Goal: Transaction & Acquisition: Purchase product/service

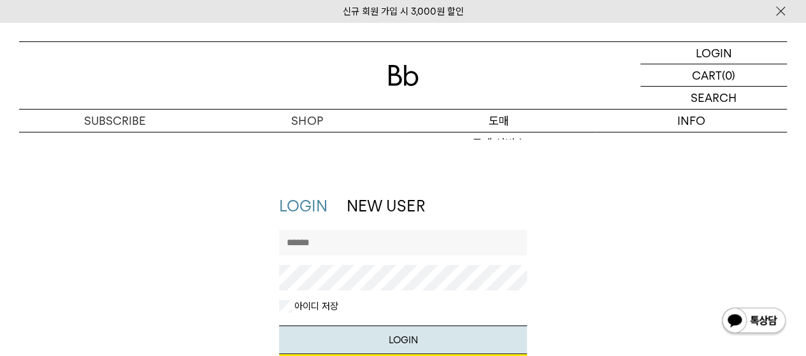
scroll to position [127, 0]
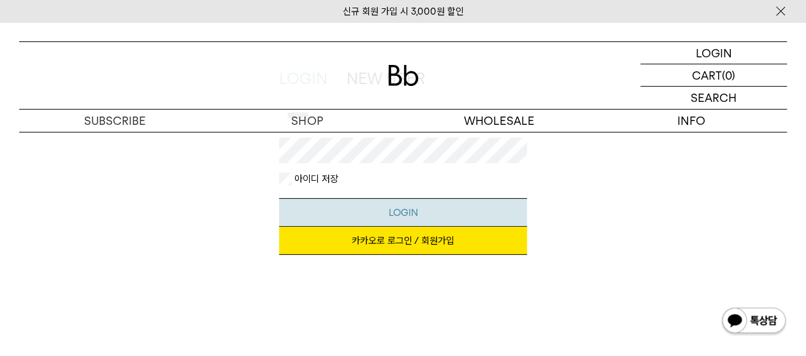
type input "********"
click at [412, 213] on button "LOGIN" at bounding box center [402, 212] width 247 height 29
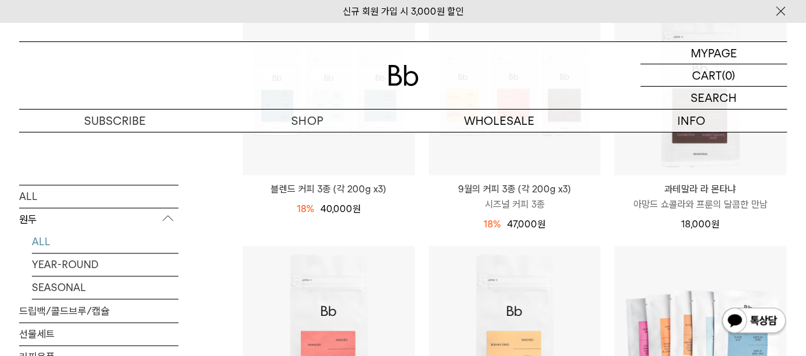
scroll to position [382, 0]
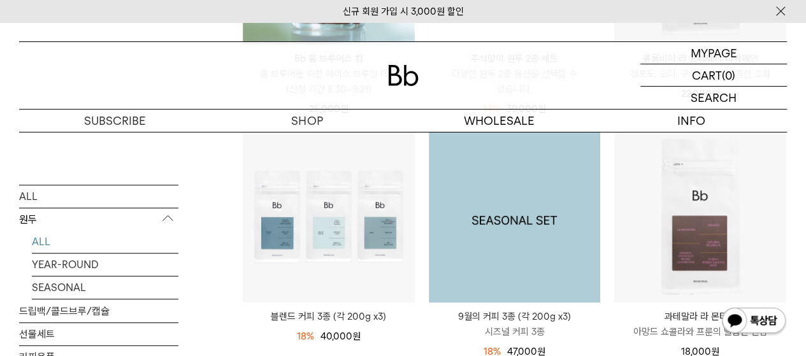
click at [554, 196] on img at bounding box center [515, 217] width 172 height 172
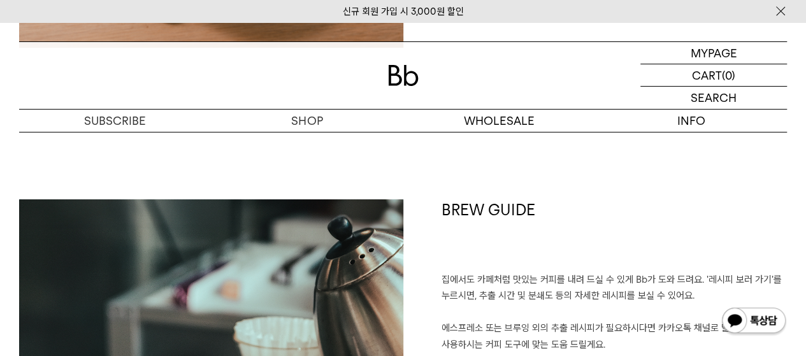
scroll to position [2357, 0]
